Goal: Check status: Check status

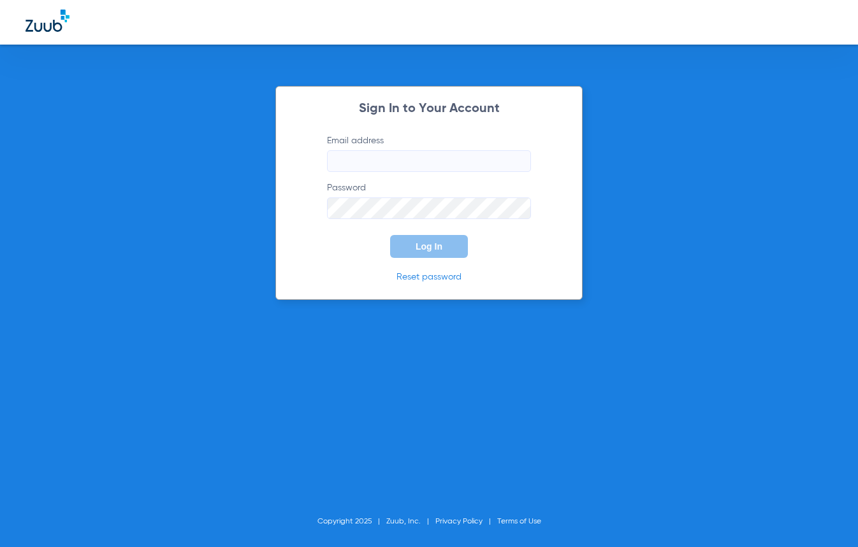
type input "[EMAIL_ADDRESS][DOMAIN_NAME]"
click at [663, 249] on div "Sign In to Your Account Email address [EMAIL_ADDRESS][DOMAIN_NAME] Password Log…" at bounding box center [429, 273] width 858 height 547
click at [413, 241] on button "Log In" at bounding box center [429, 246] width 78 height 23
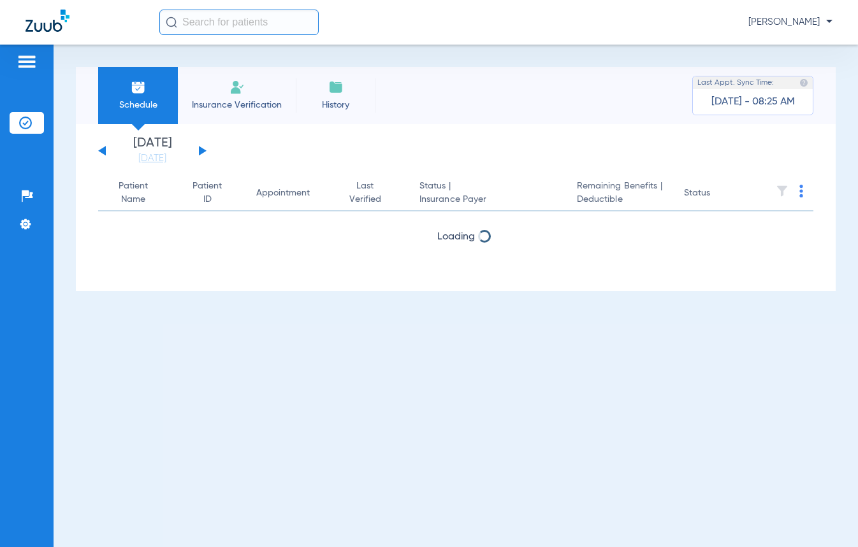
click at [201, 152] on button at bounding box center [203, 151] width 8 height 10
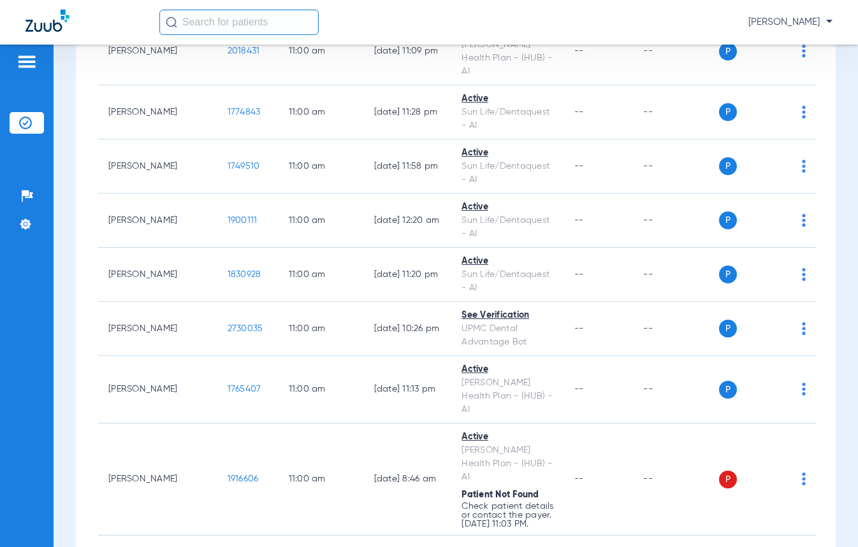
scroll to position [7583, 0]
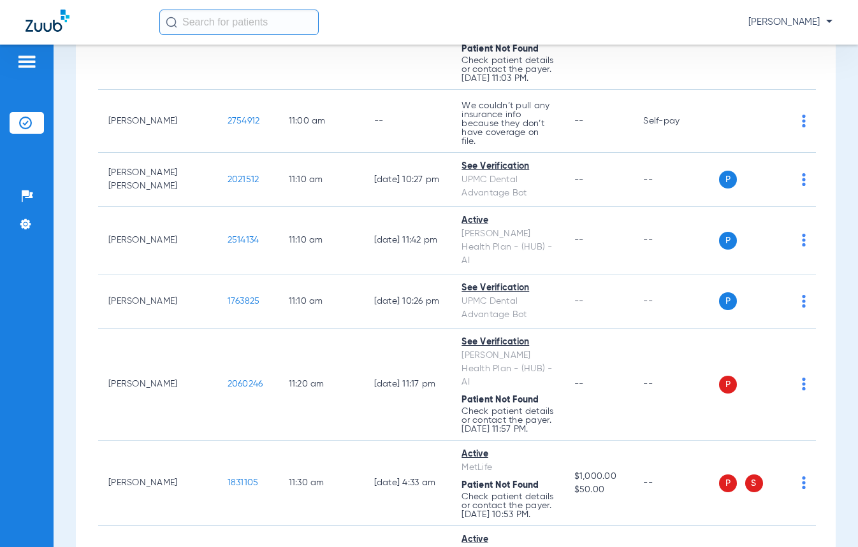
click at [839, 223] on div "Schedule Insurance Verification History Last Appt. Sync Time: [DATE] - 09:01 AM…" at bounding box center [456, 296] width 804 height 503
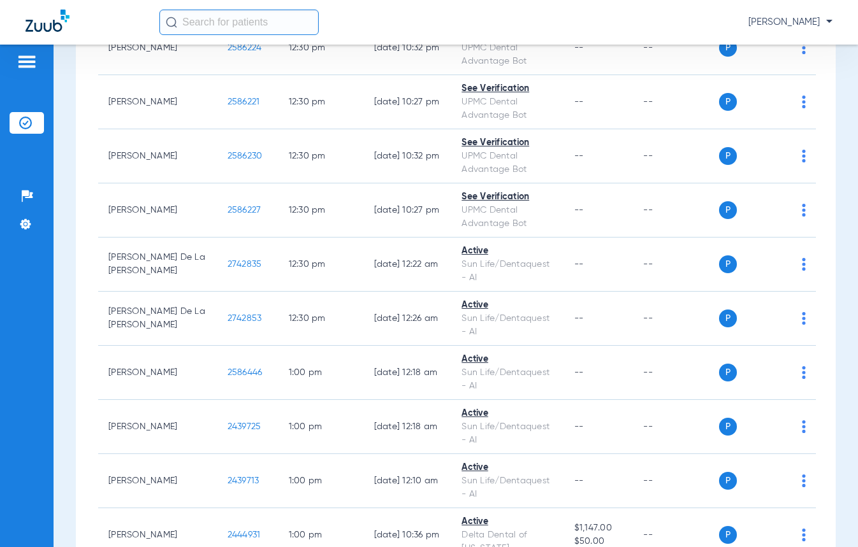
scroll to position [9112, 0]
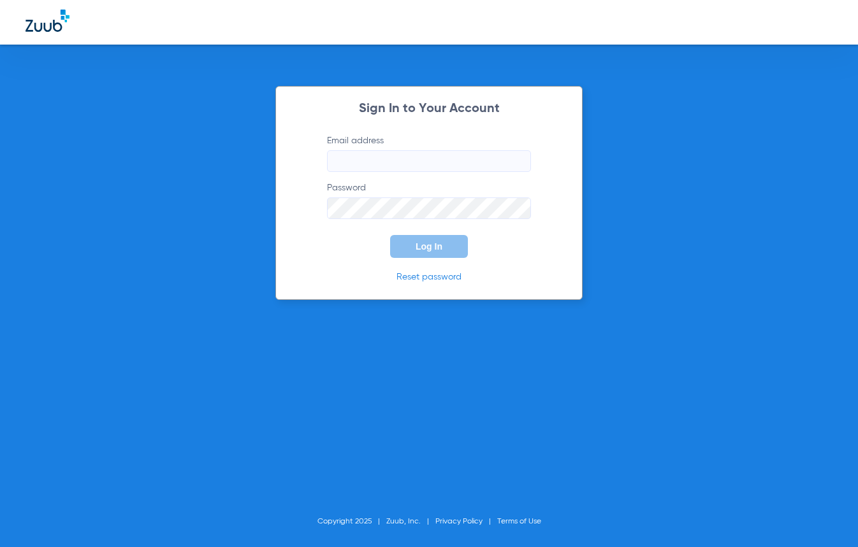
type input "[EMAIL_ADDRESS][DOMAIN_NAME]"
click at [424, 244] on span "Log In" at bounding box center [428, 247] width 27 height 10
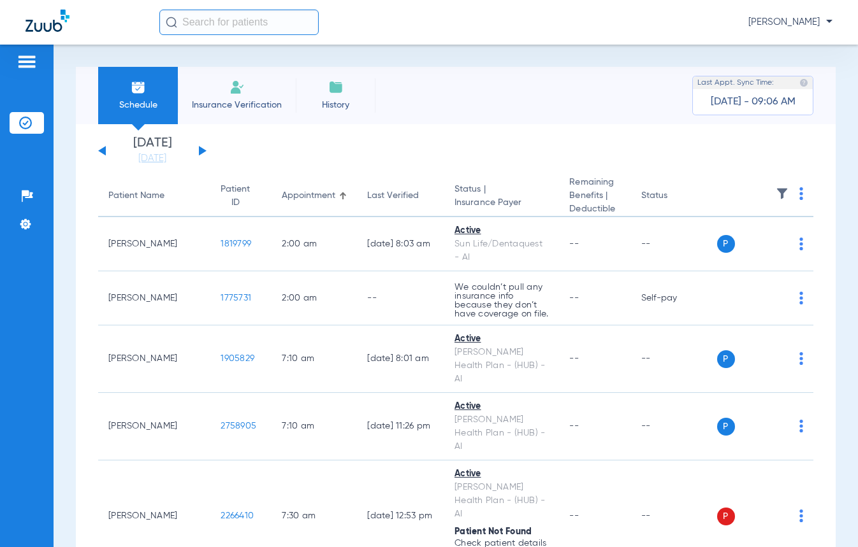
click at [201, 150] on button at bounding box center [203, 151] width 8 height 10
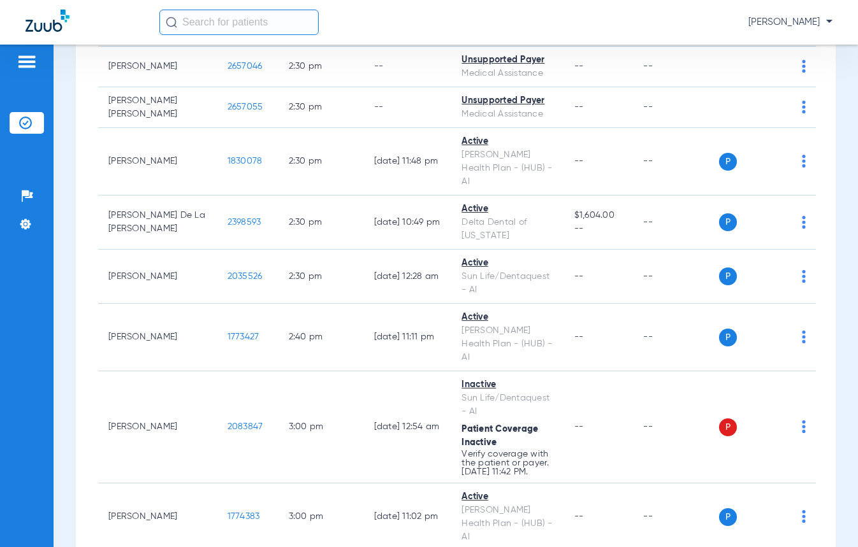
scroll to position [13203, 0]
